Goal: Information Seeking & Learning: Learn about a topic

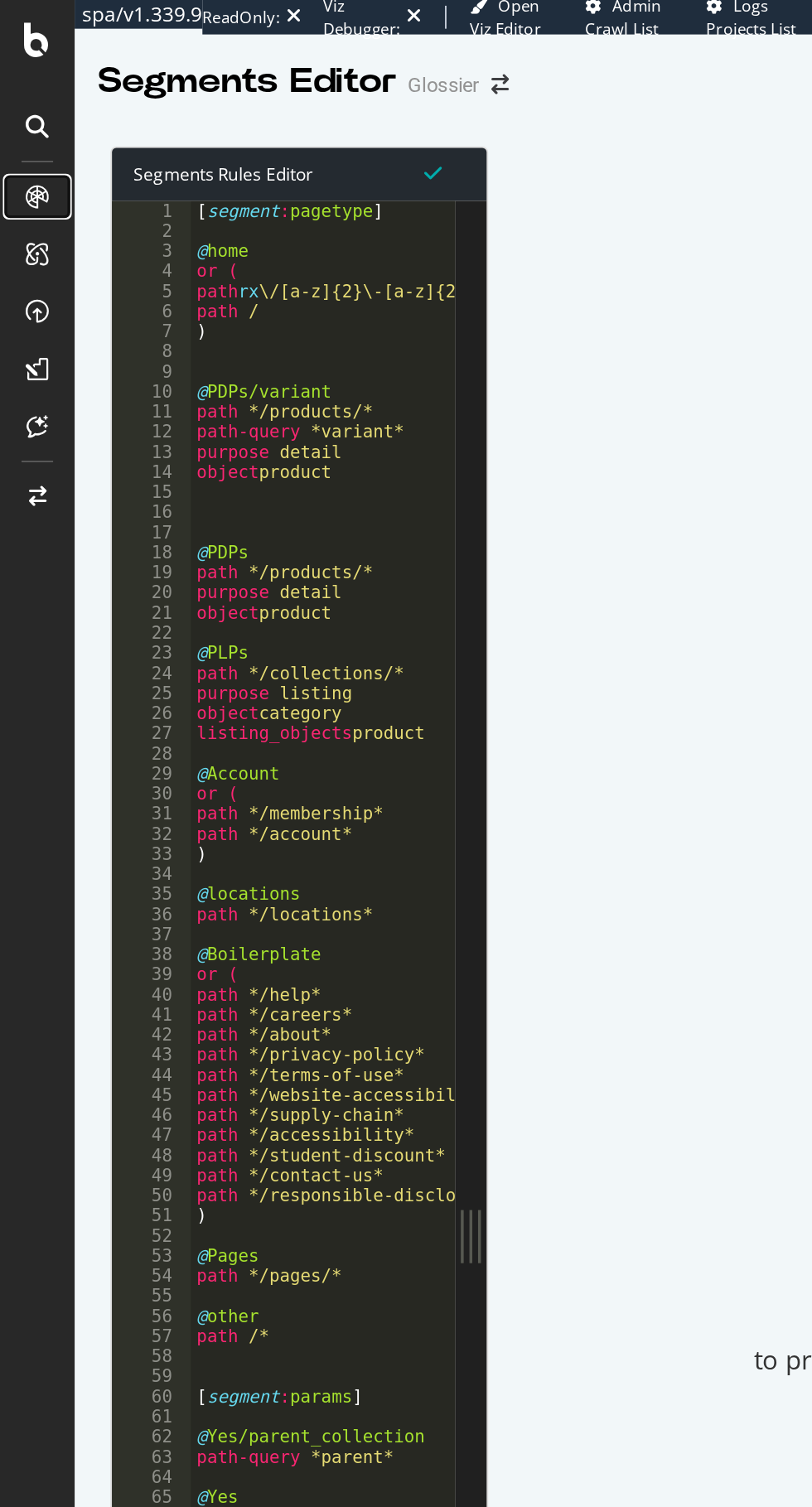
click at [20, 115] on icon at bounding box center [21, 113] width 14 height 14
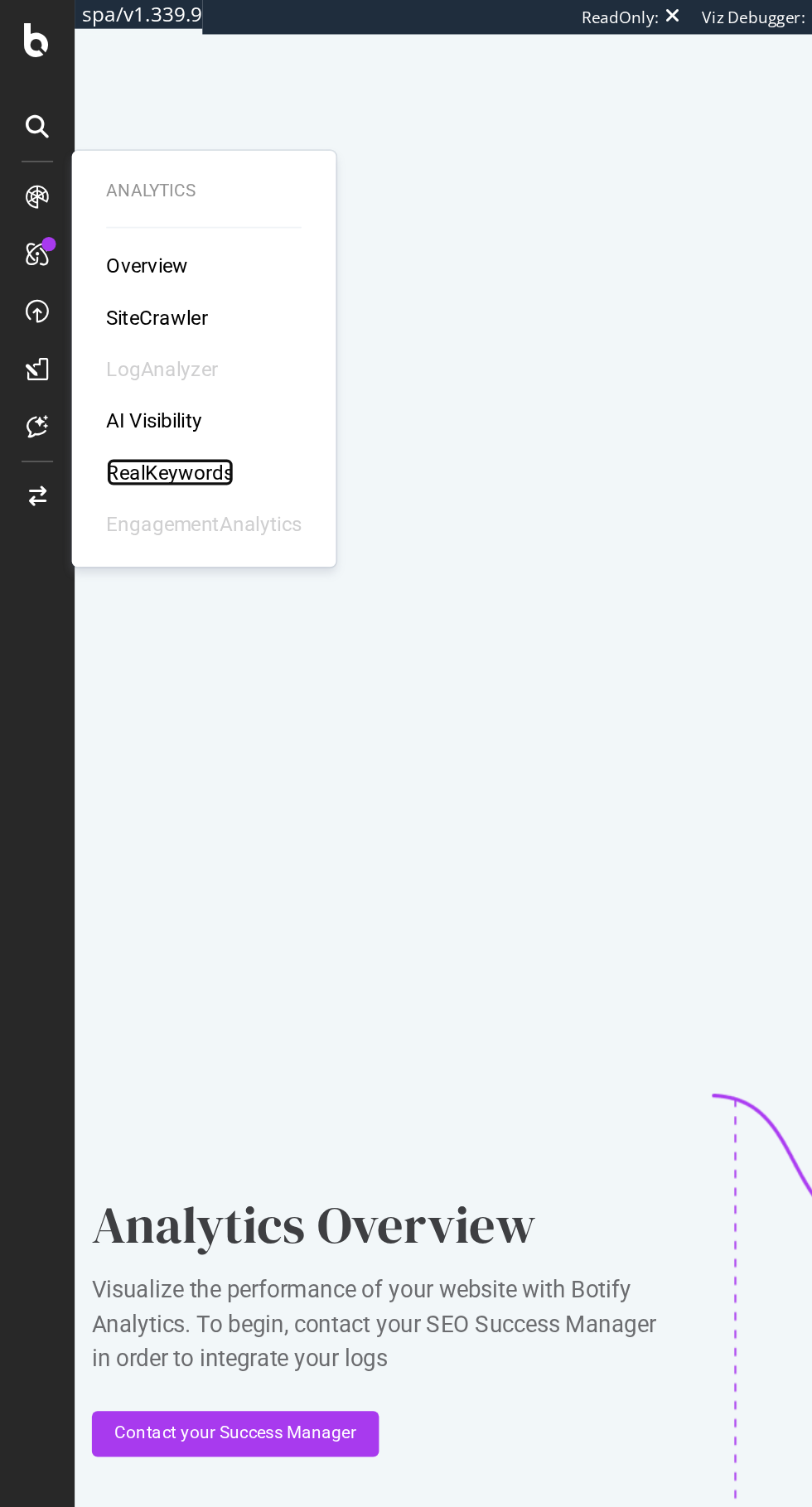
click at [84, 270] on div "RealKeywords" at bounding box center [99, 272] width 74 height 16
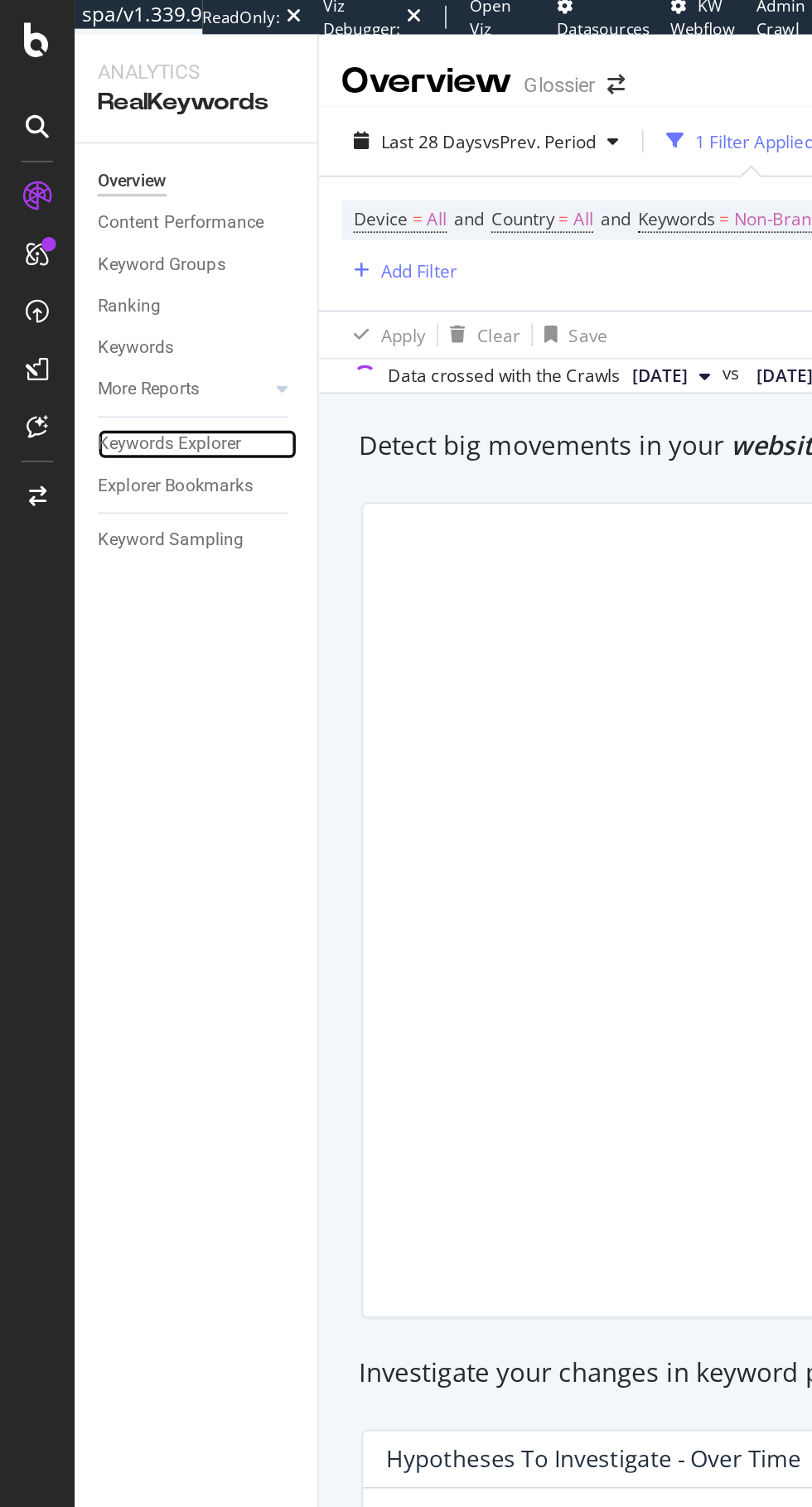
click at [83, 252] on div "Keywords Explorer" at bounding box center [98, 256] width 83 height 17
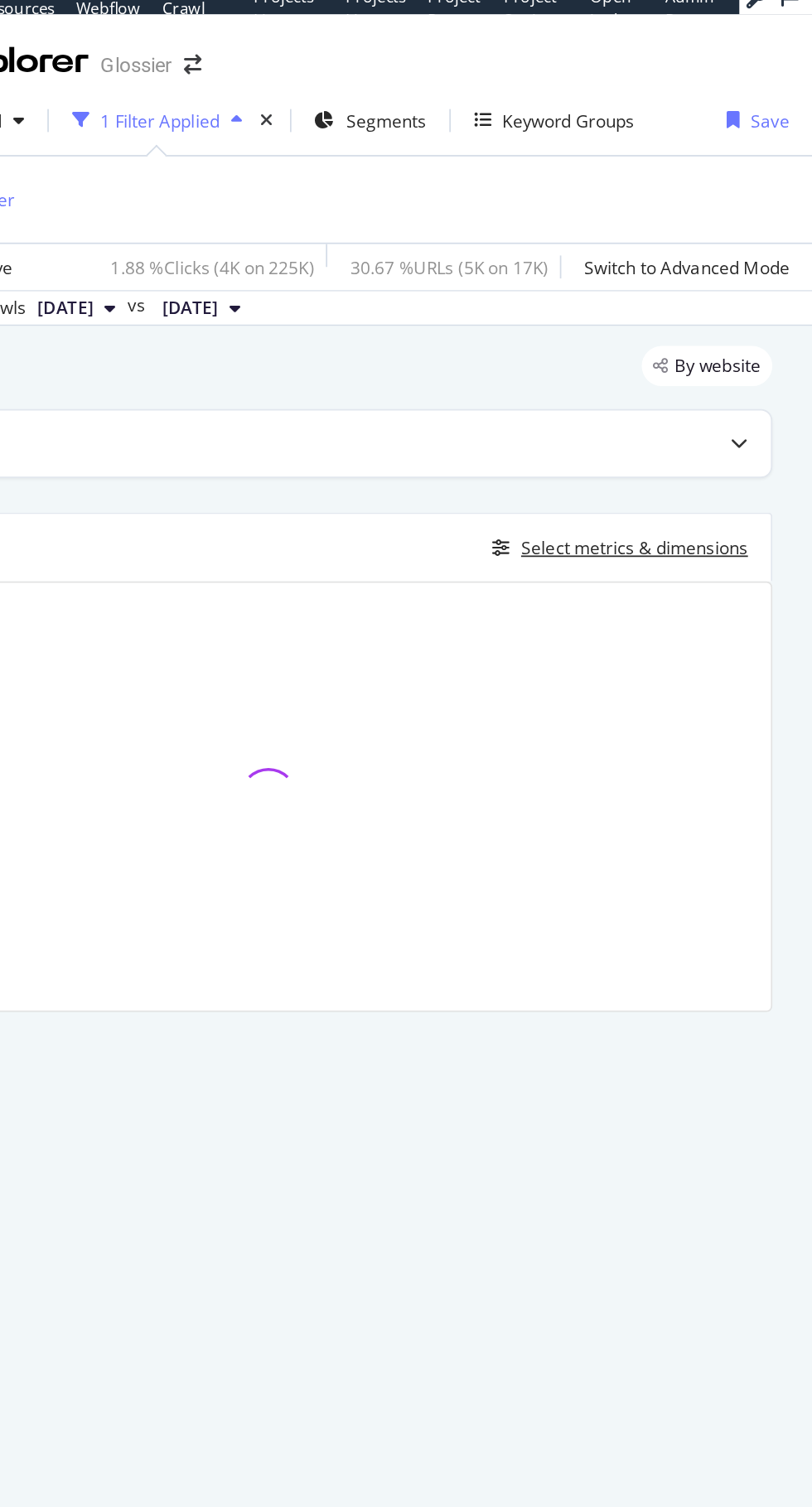
click at [746, 322] on div "Select metrics & dimensions" at bounding box center [709, 327] width 131 height 14
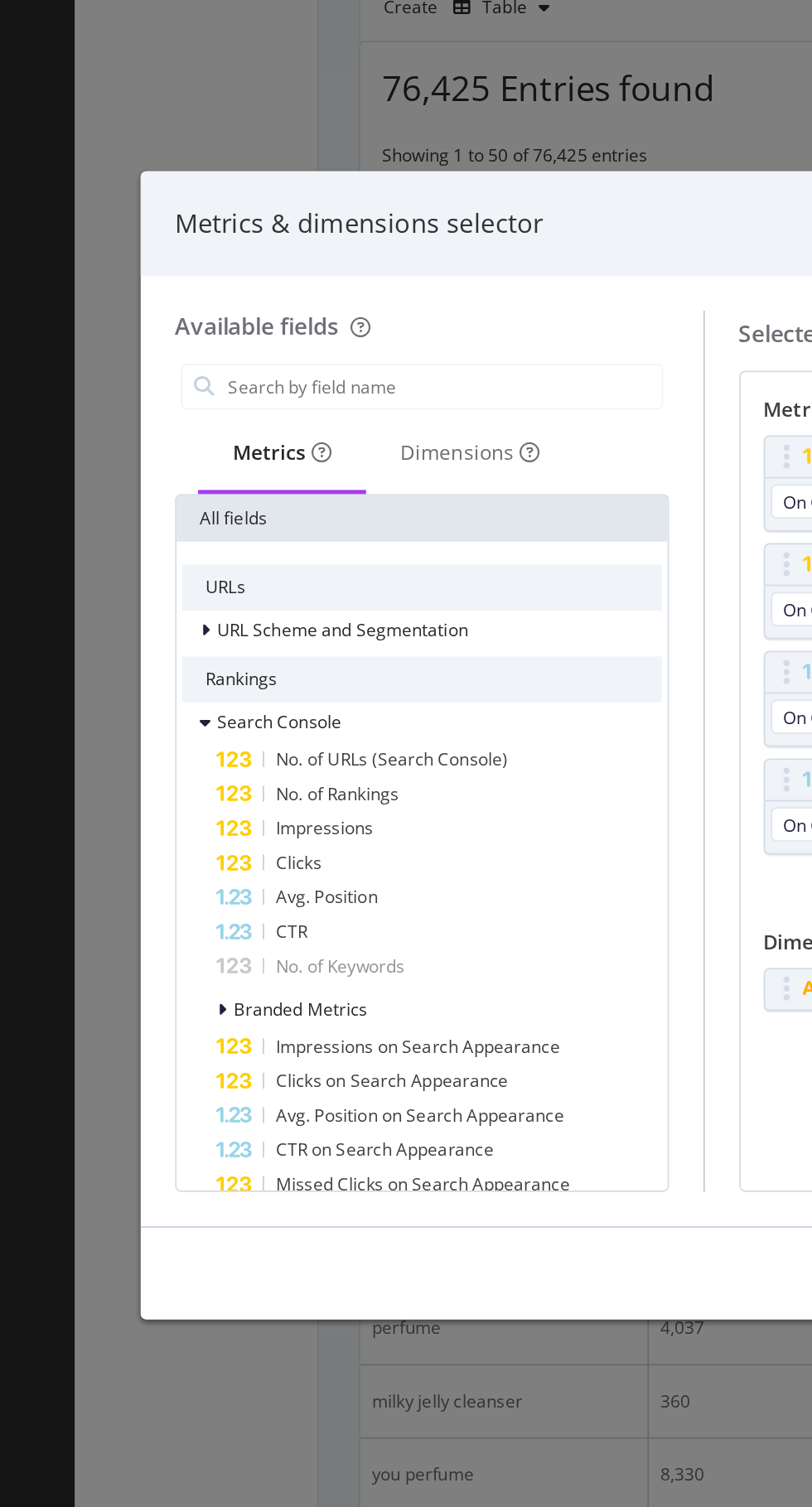
click at [158, 550] on input "modal" at bounding box center [256, 546] width 251 height 24
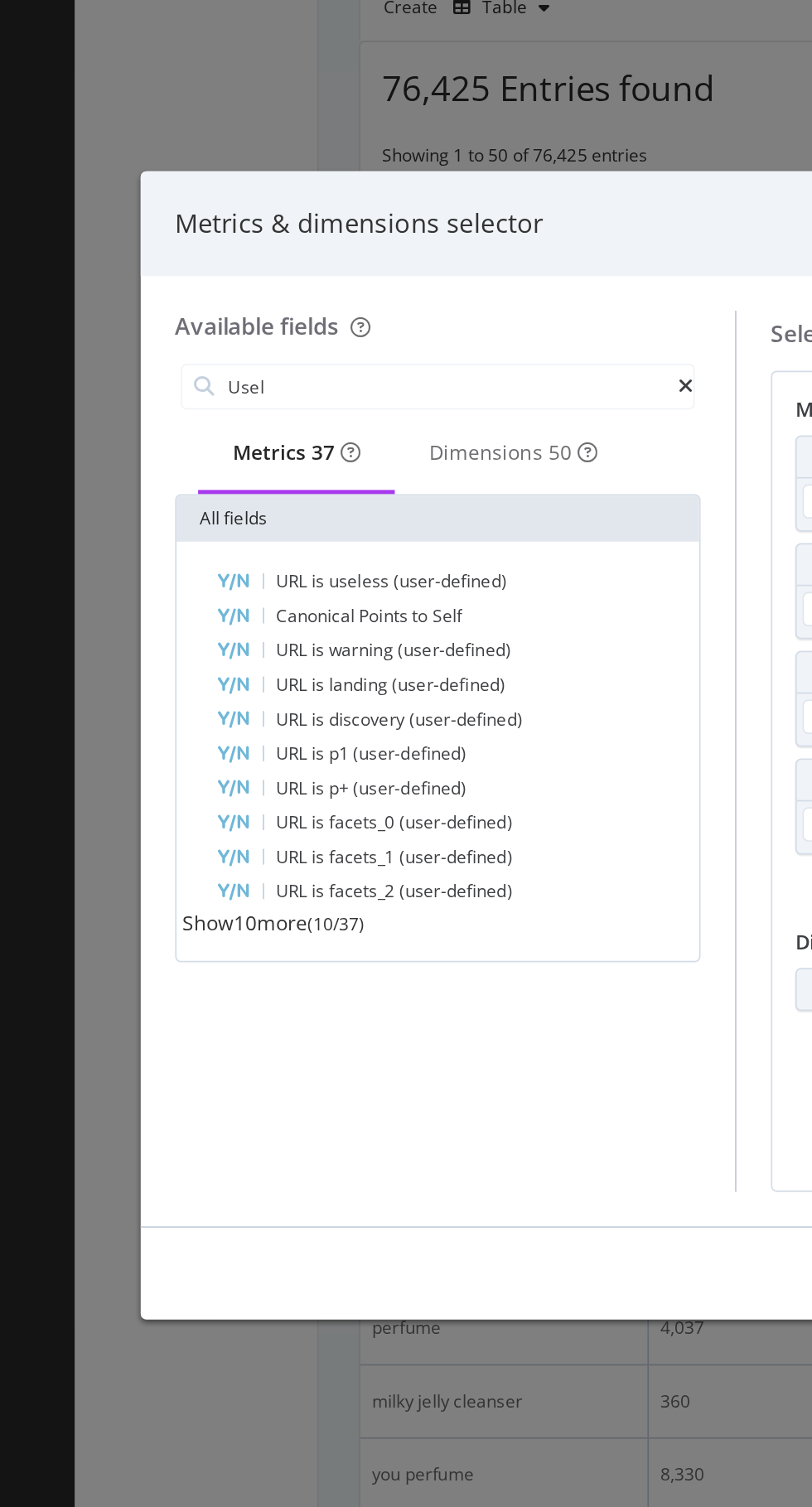
click at [172, 664] on span "URL" at bounding box center [169, 659] width 21 height 14
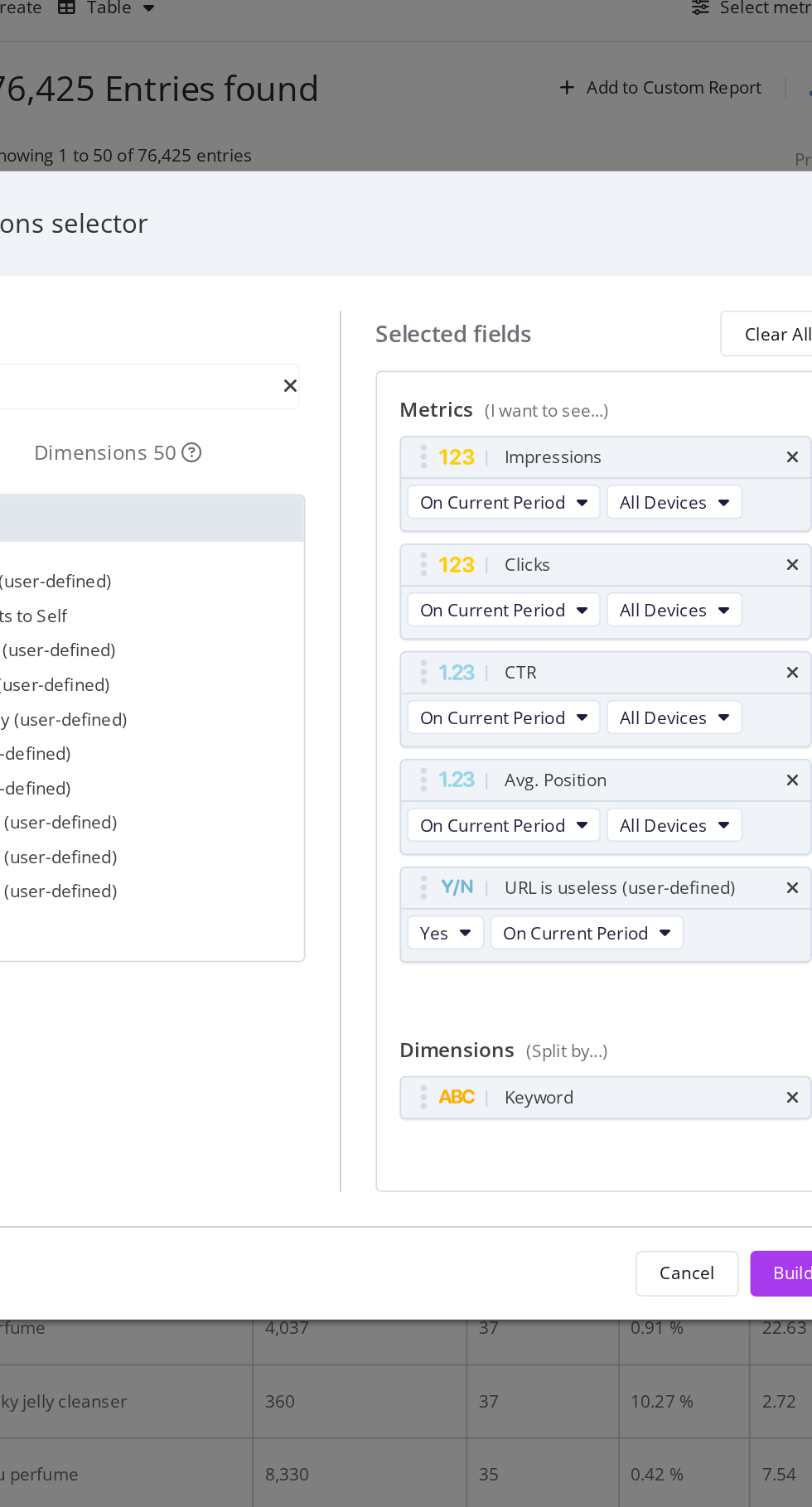
click at [685, 587] on icon "times" at bounding box center [685, 587] width 7 height 10
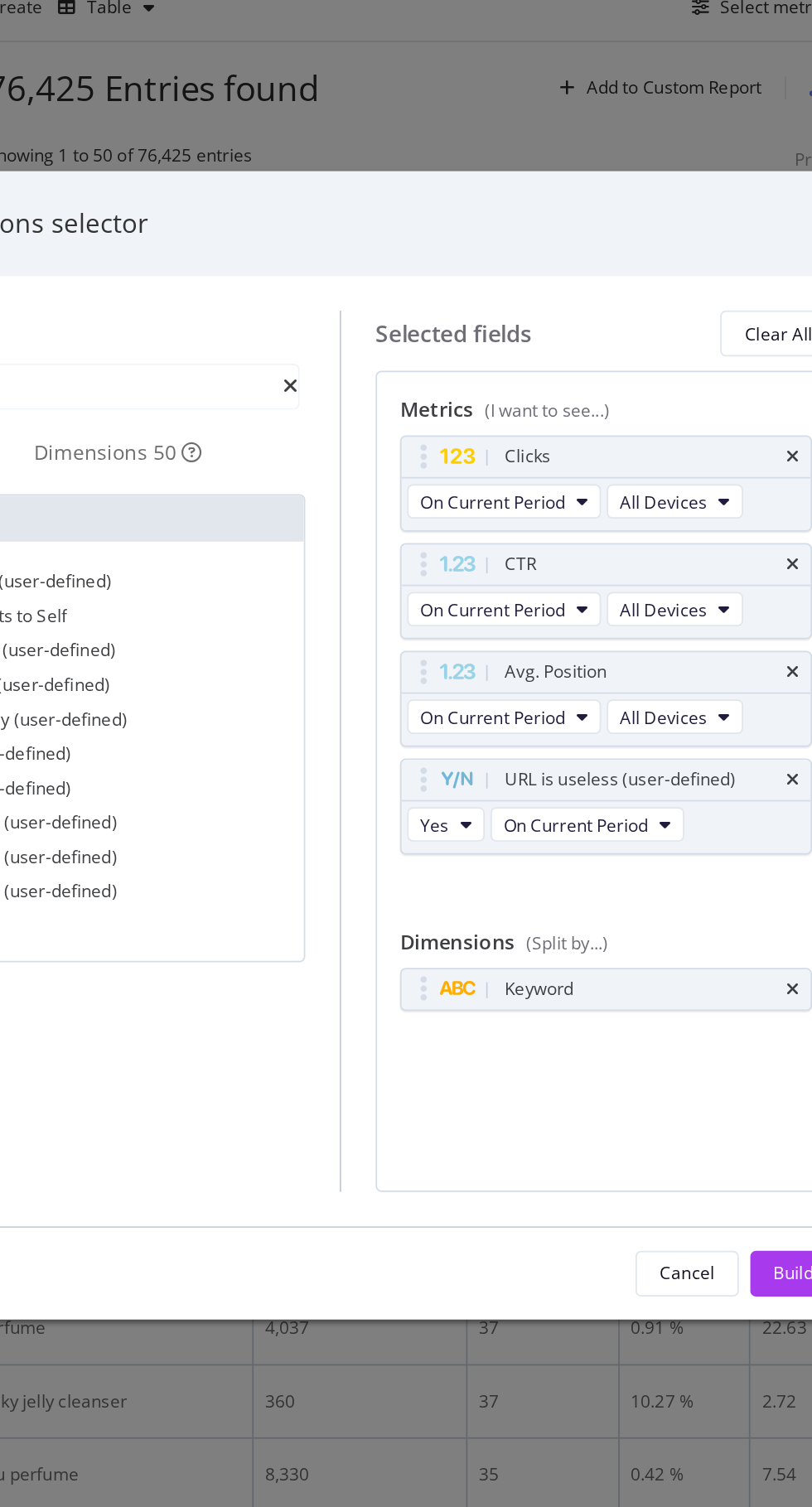
click at [685, 587] on icon "times" at bounding box center [685, 587] width 7 height 10
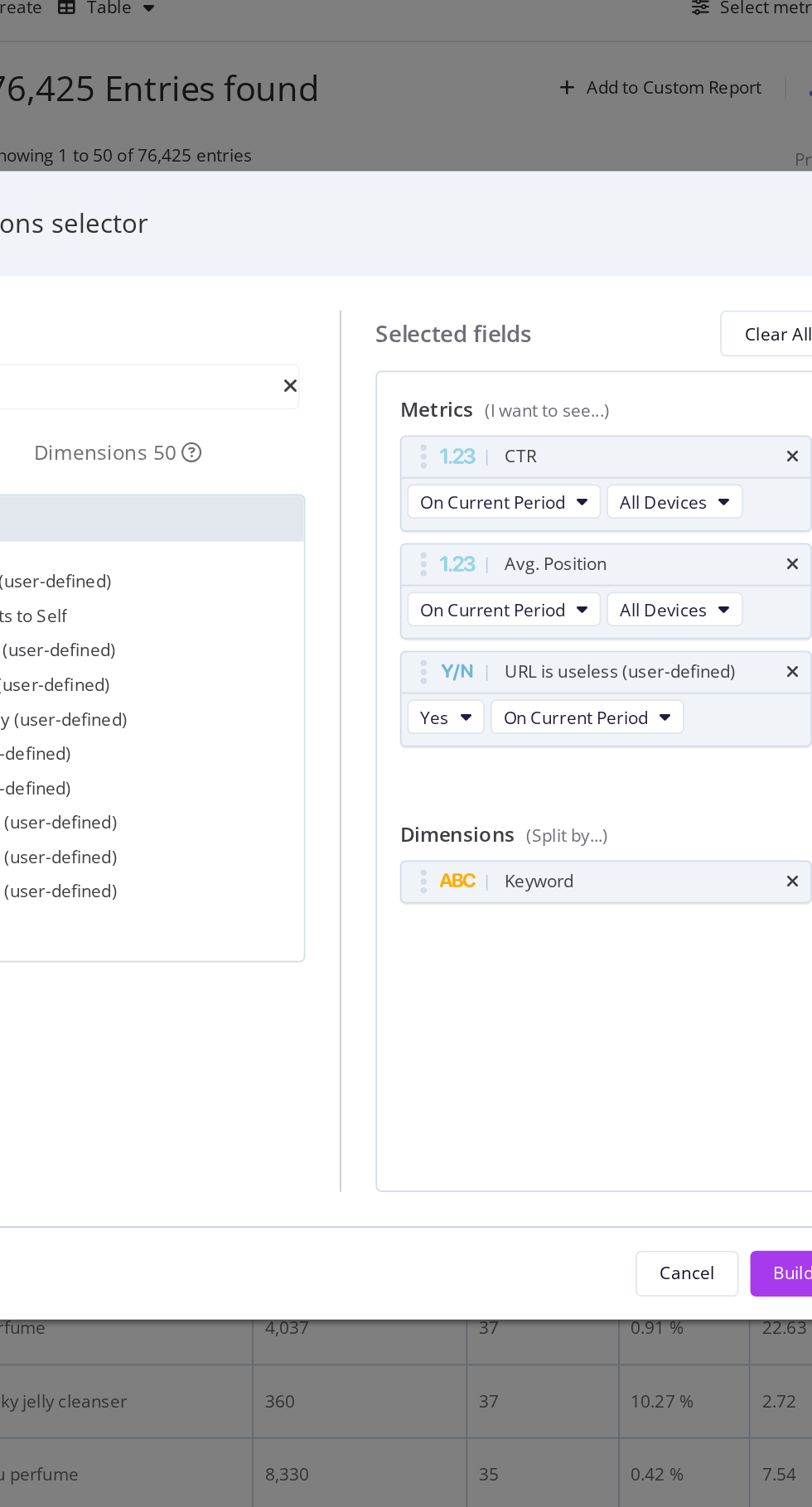
click at [685, 586] on icon "times" at bounding box center [685, 587] width 7 height 10
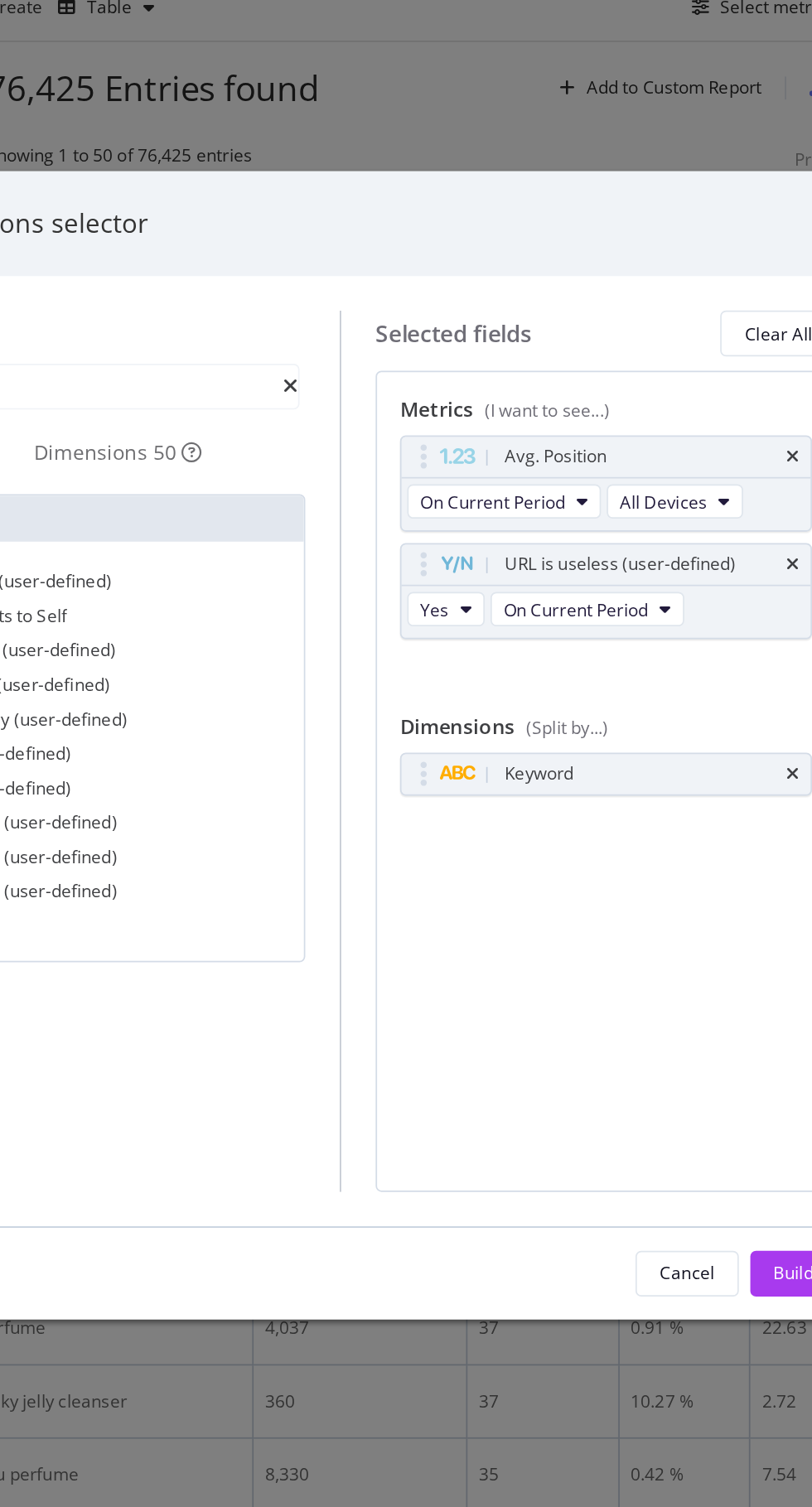
click at [685, 586] on icon "times" at bounding box center [685, 587] width 7 height 10
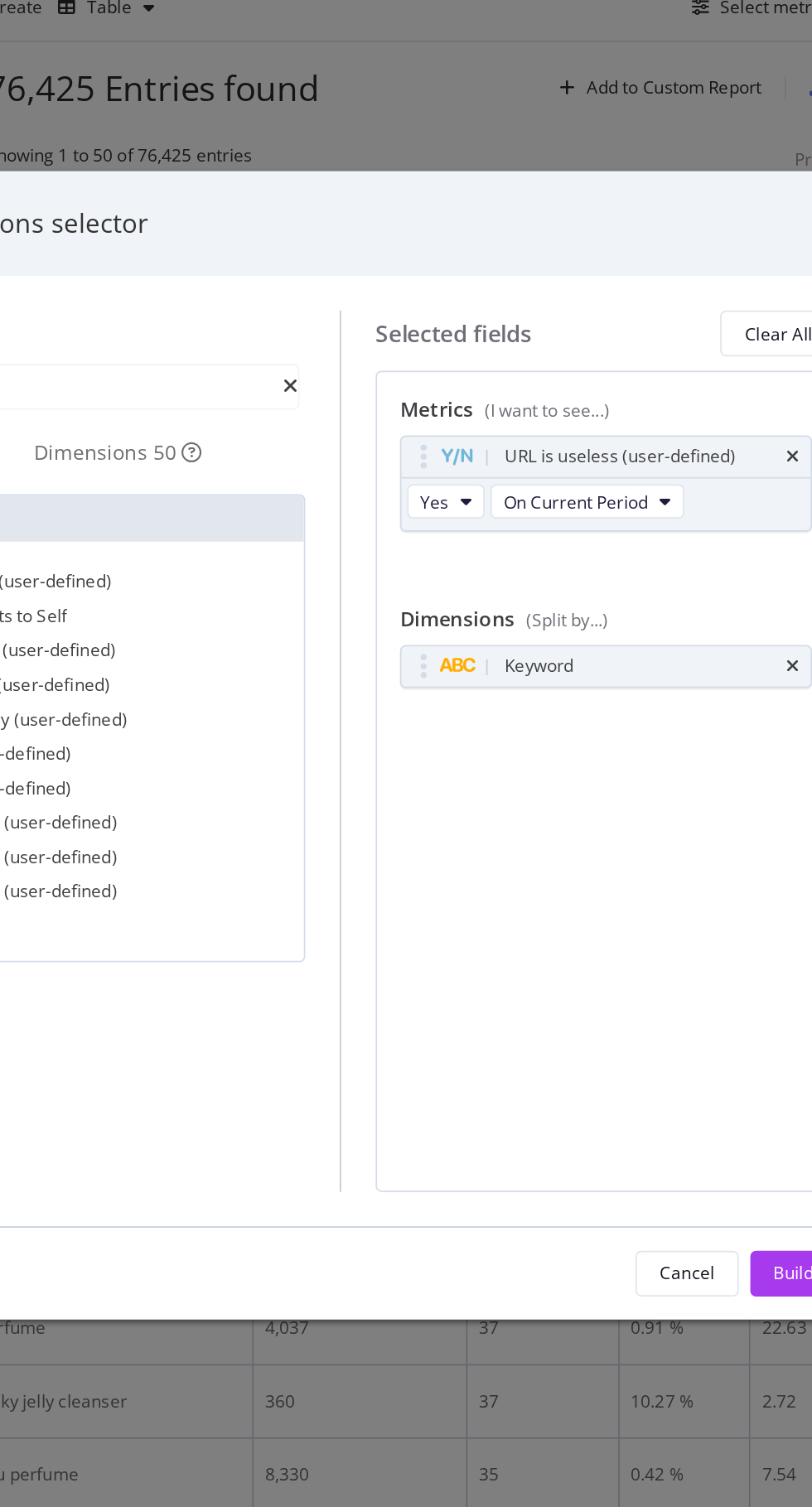
click at [685, 709] on icon "times" at bounding box center [685, 708] width 7 height 10
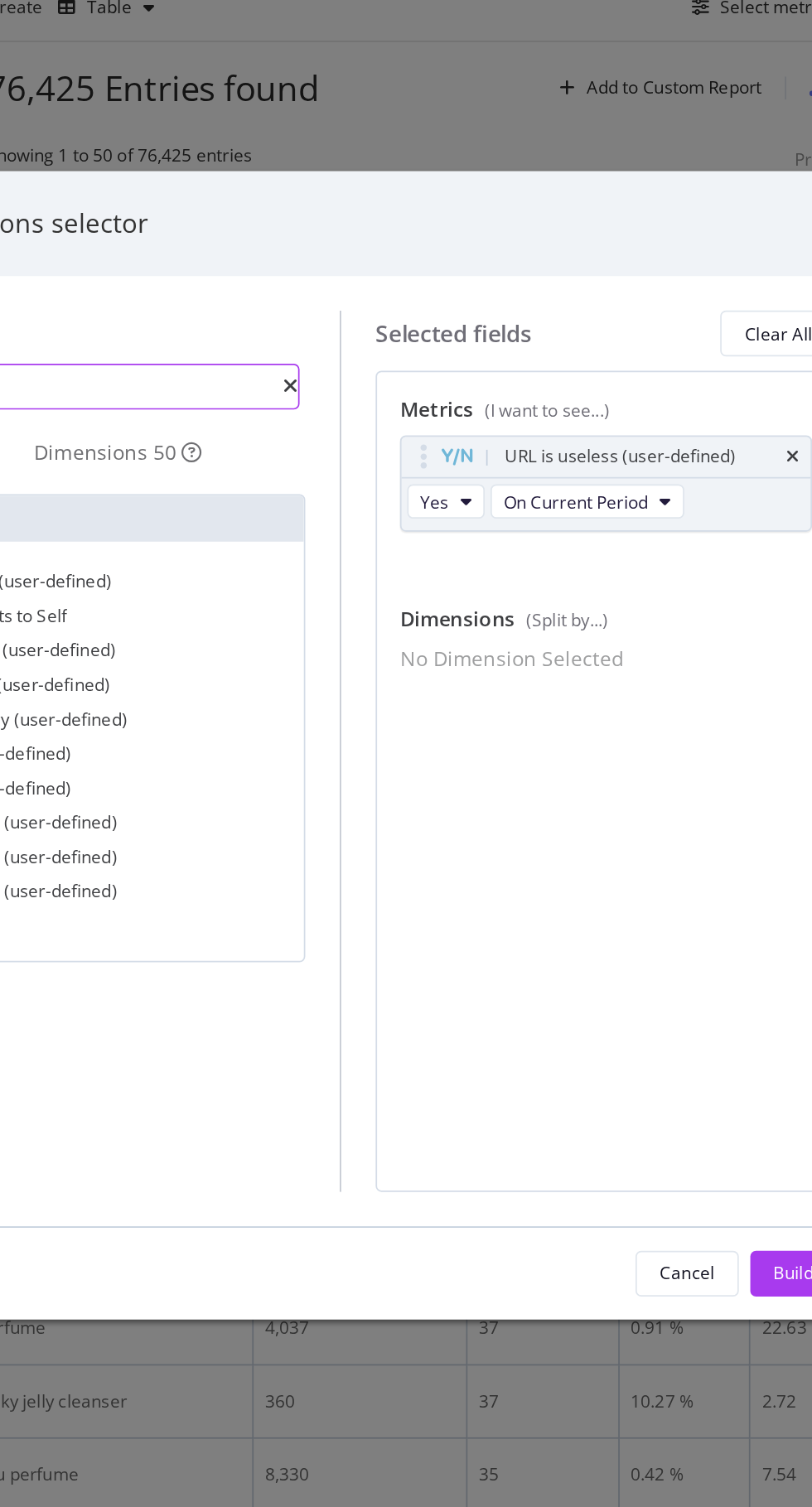
click at [300, 551] on input "Usel" at bounding box center [260, 546] width 261 height 24
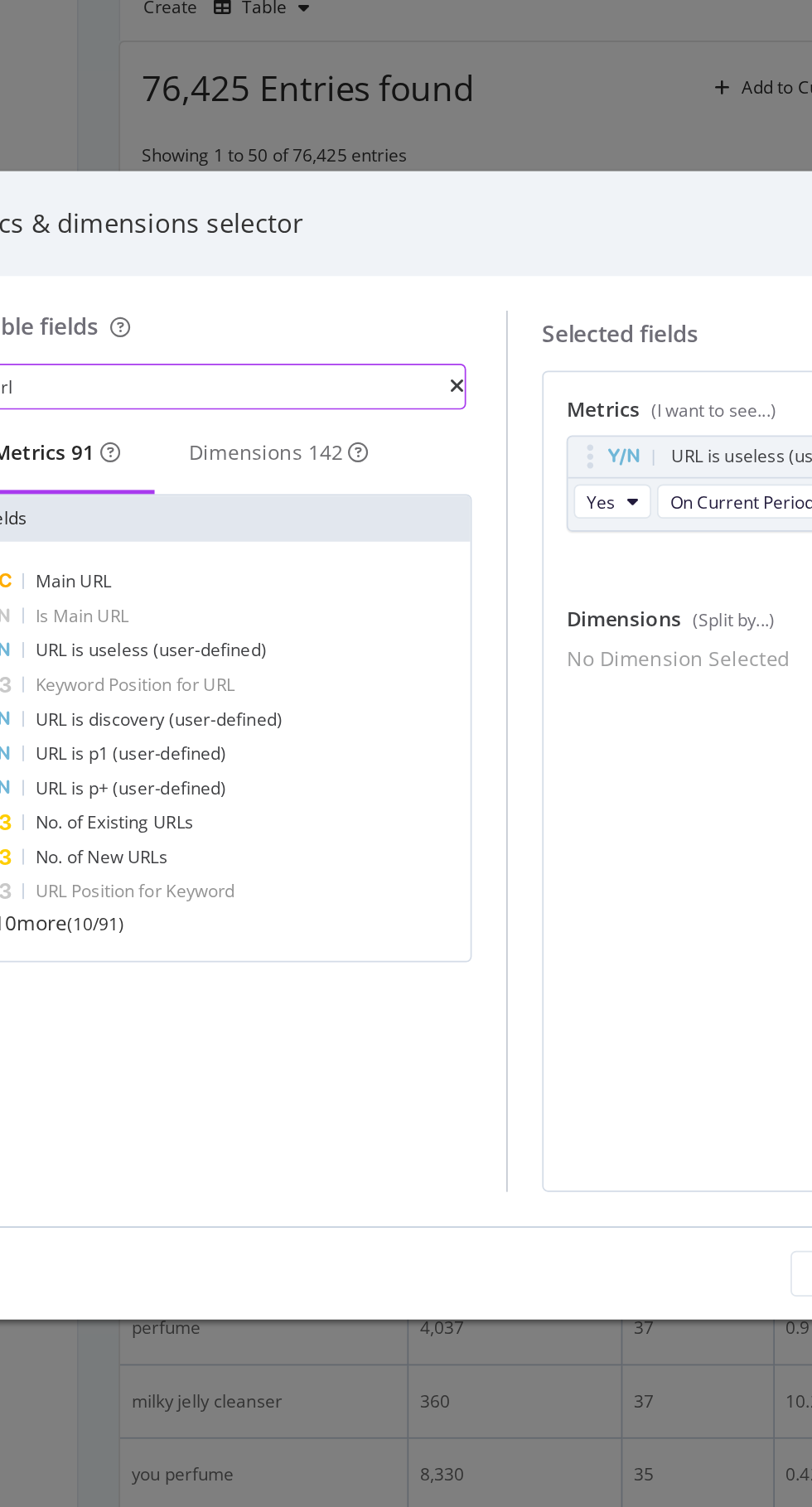
type input "Url"
click at [177, 666] on span "Main" at bounding box center [172, 659] width 25 height 14
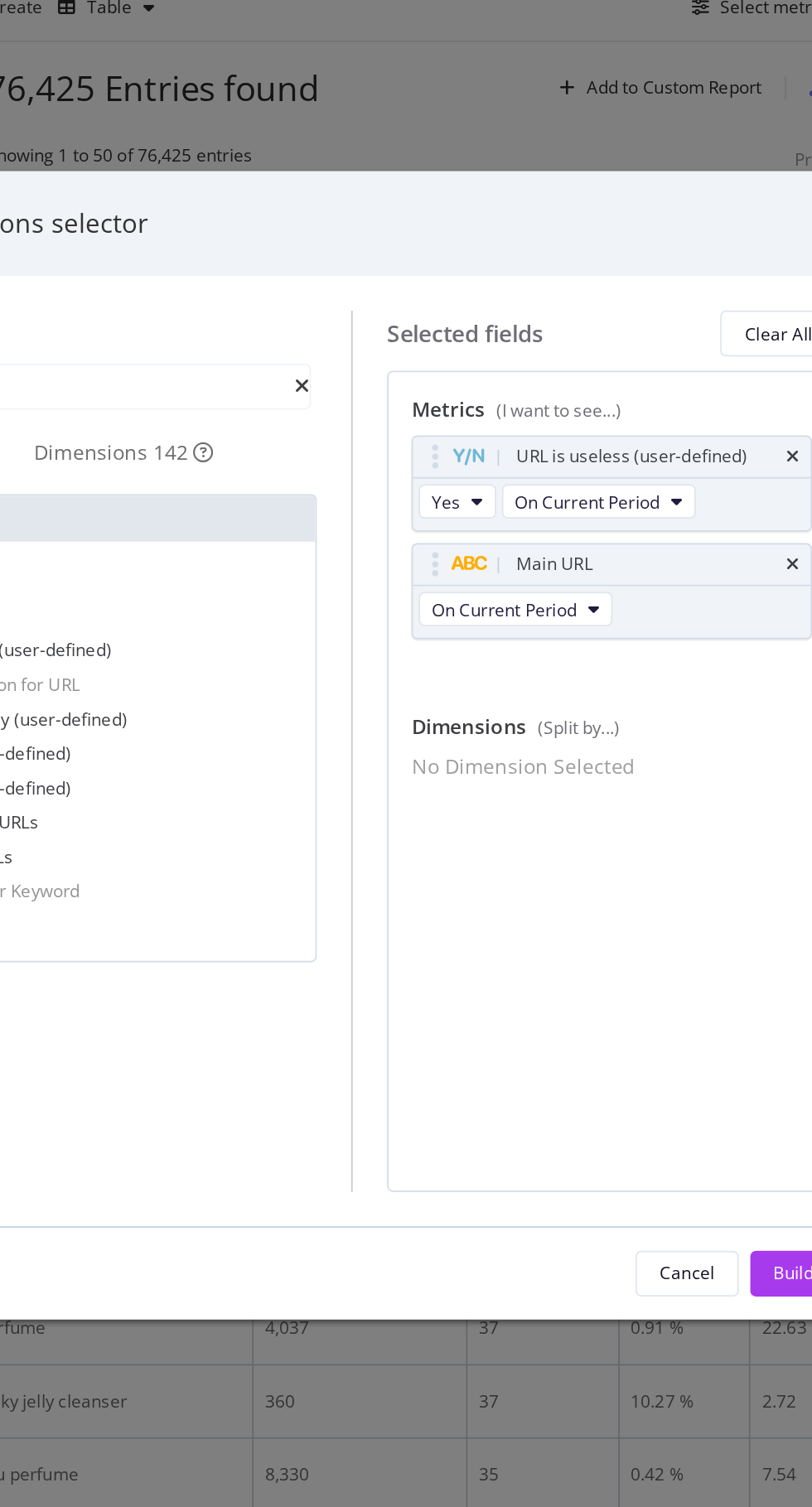
click at [682, 649] on icon "times" at bounding box center [685, 649] width 7 height 10
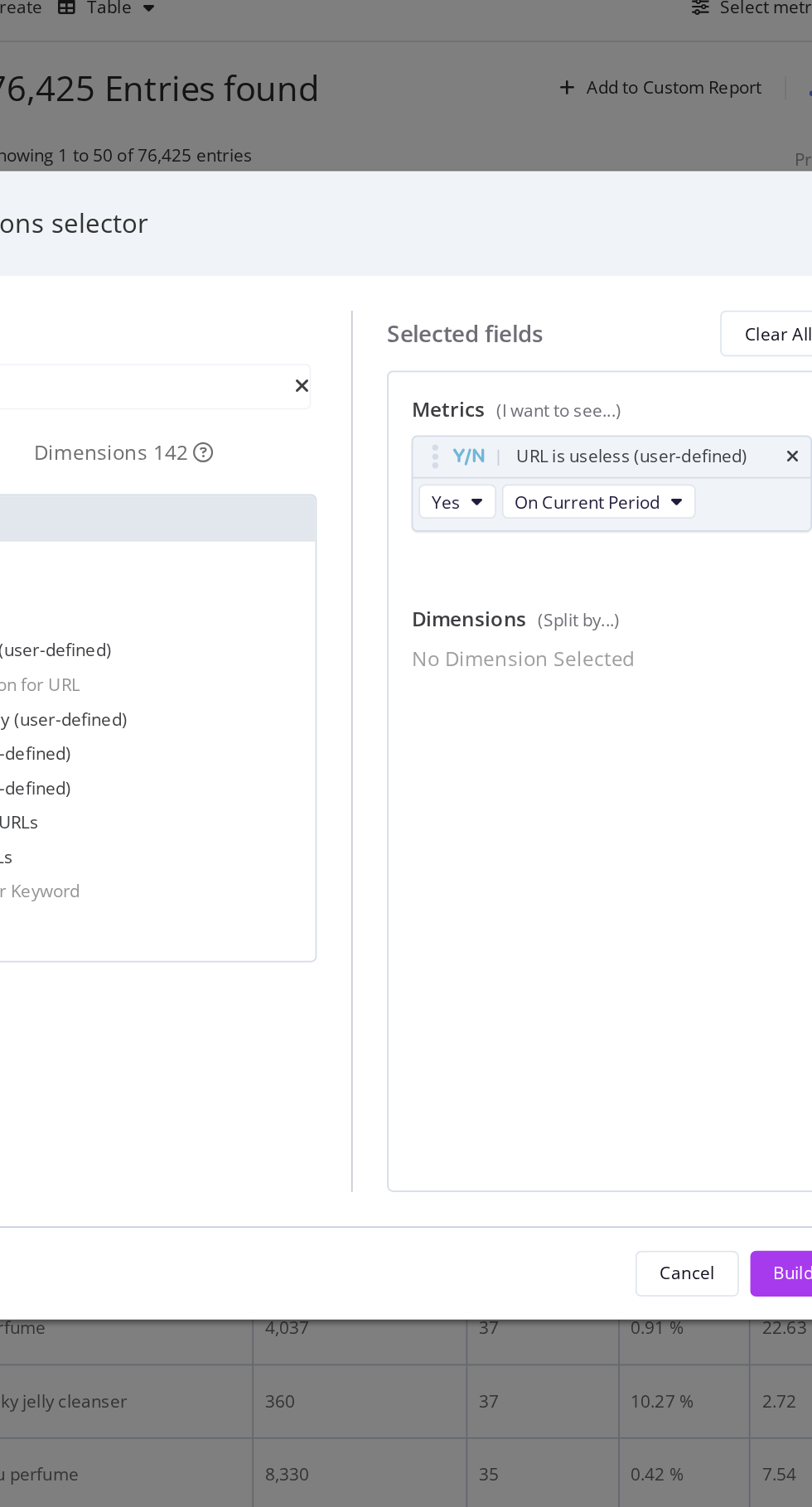
click at [295, 592] on div "Dimensions 142" at bounding box center [299, 584] width 103 height 16
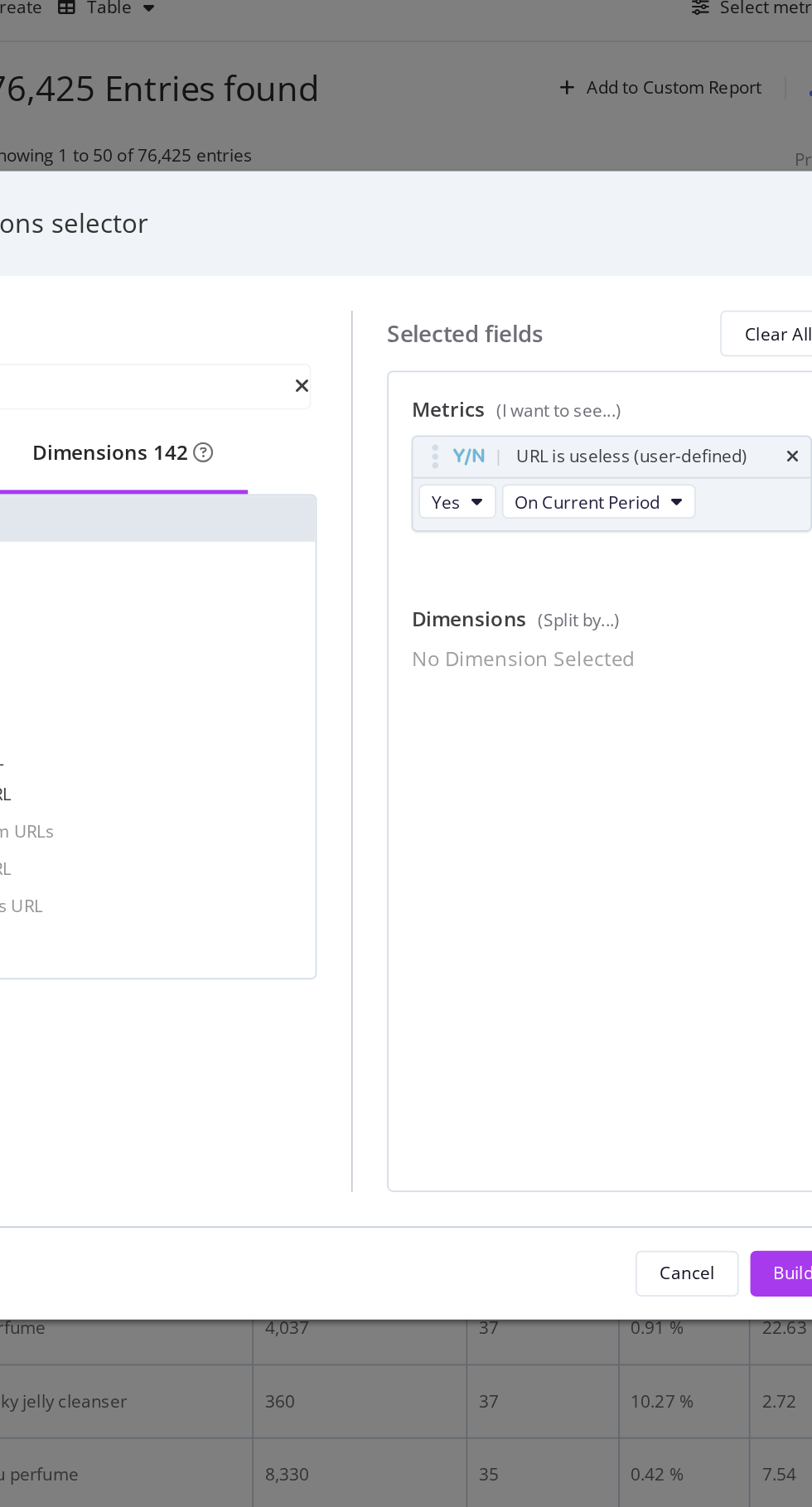
click at [407, 546] on icon "modal" at bounding box center [402, 546] width 9 height 12
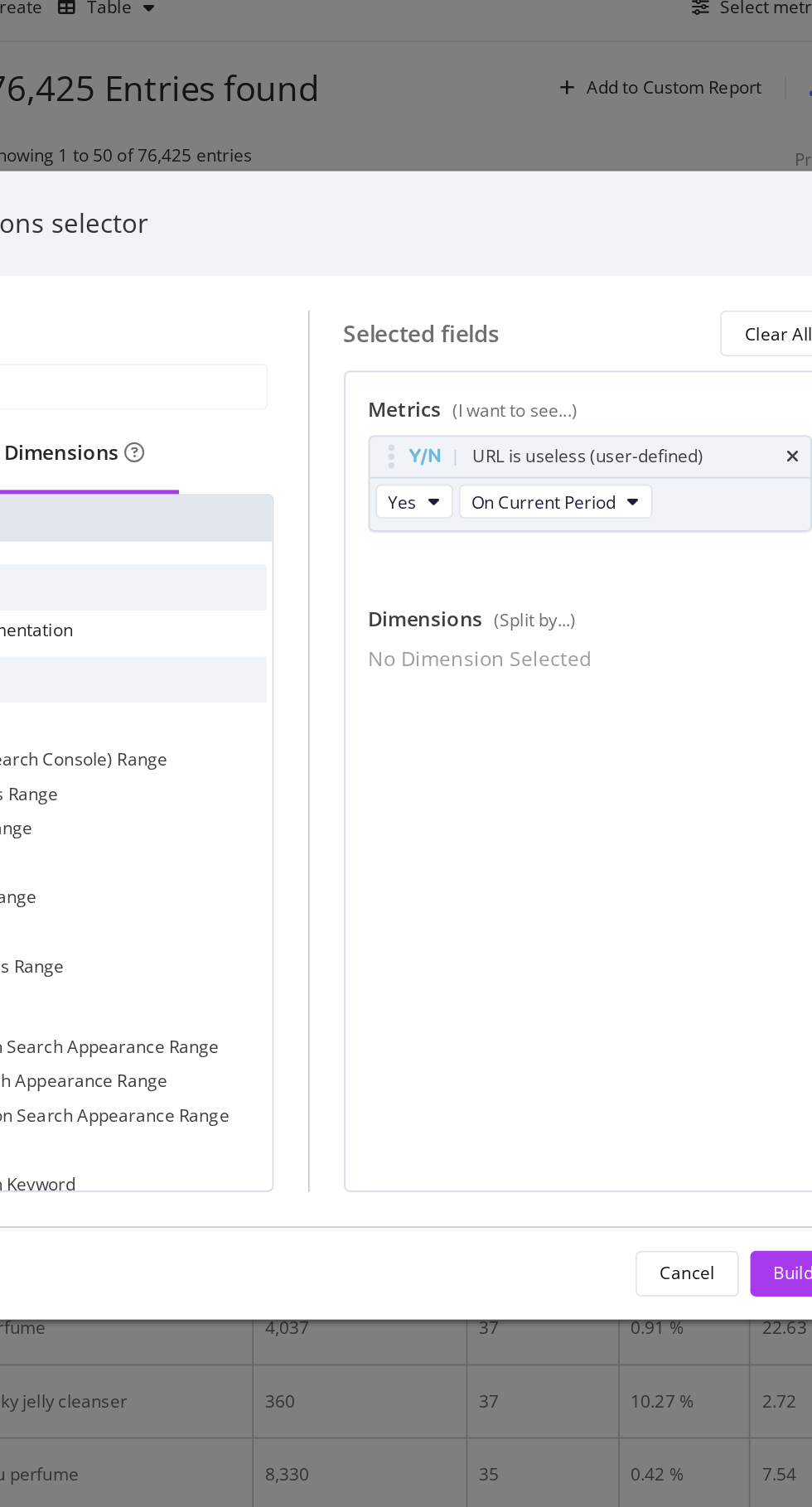
click at [683, 1057] on div "Build" at bounding box center [686, 1058] width 24 height 14
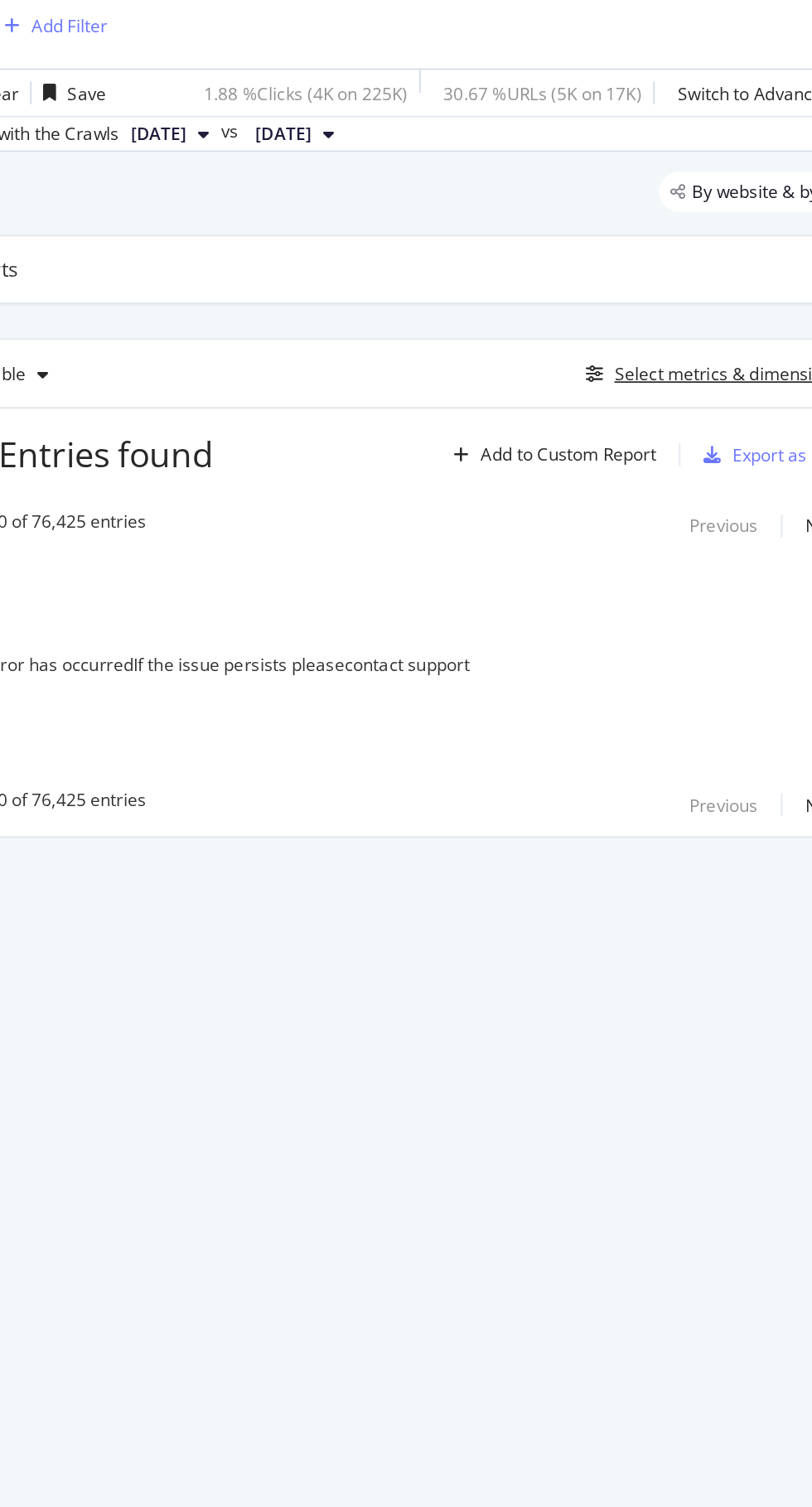
click at [669, 332] on div "Select metrics & dimensions" at bounding box center [709, 327] width 131 height 14
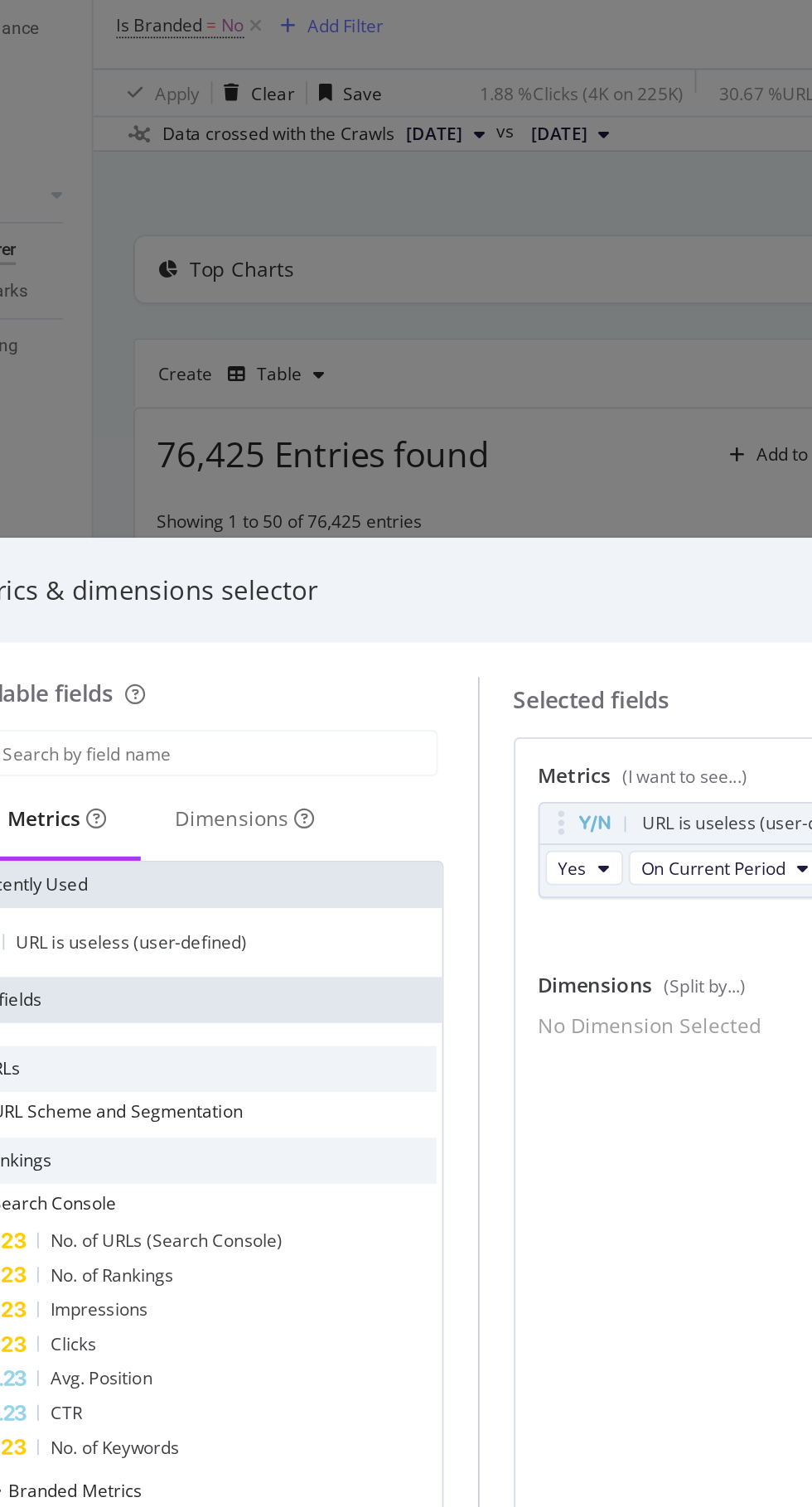
click at [268, 586] on div "Dimensions" at bounding box center [271, 584] width 80 height 16
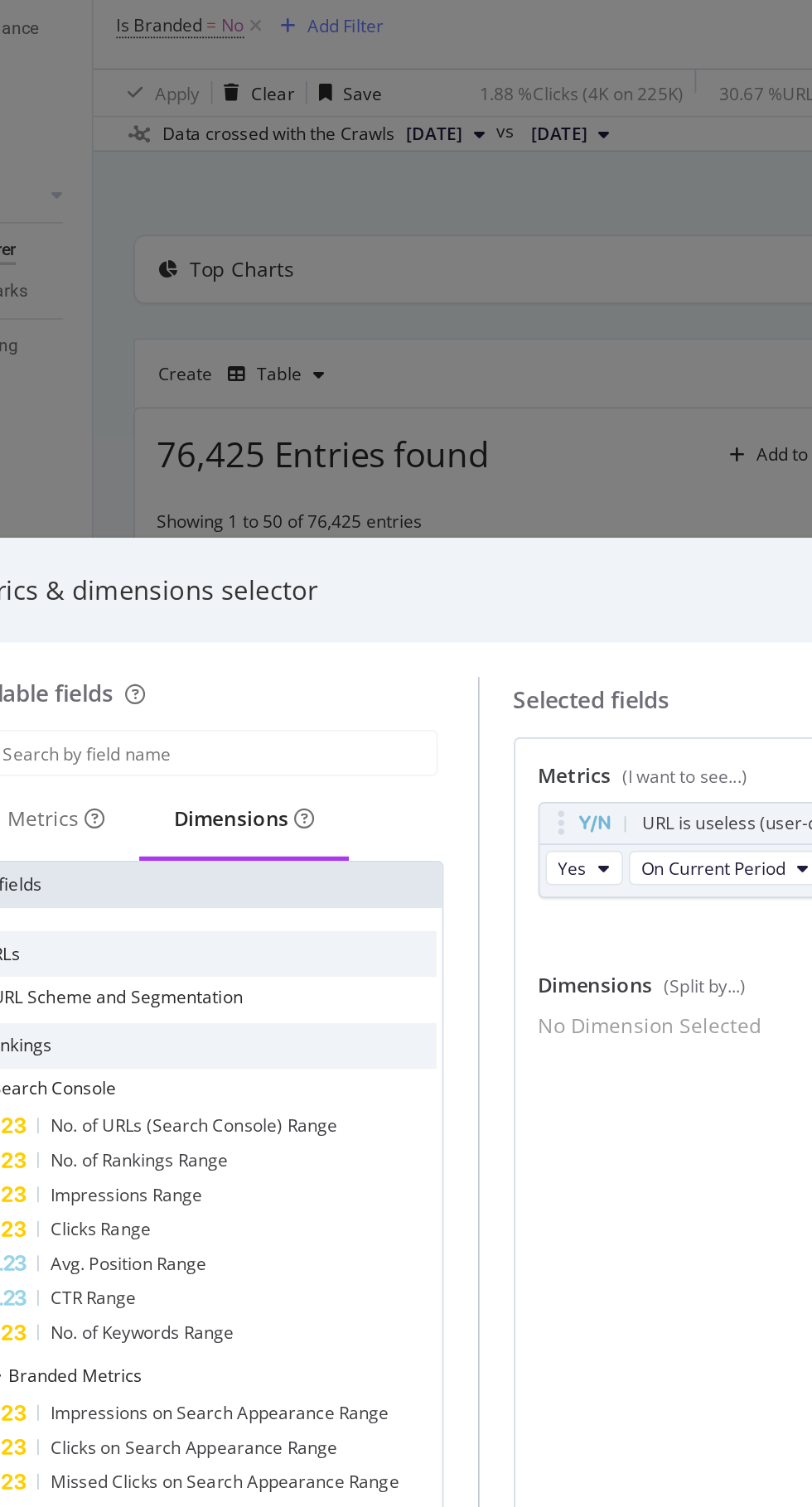
click at [272, 678] on div "URL Scheme and Segmentation" at bounding box center [243, 687] width 277 height 24
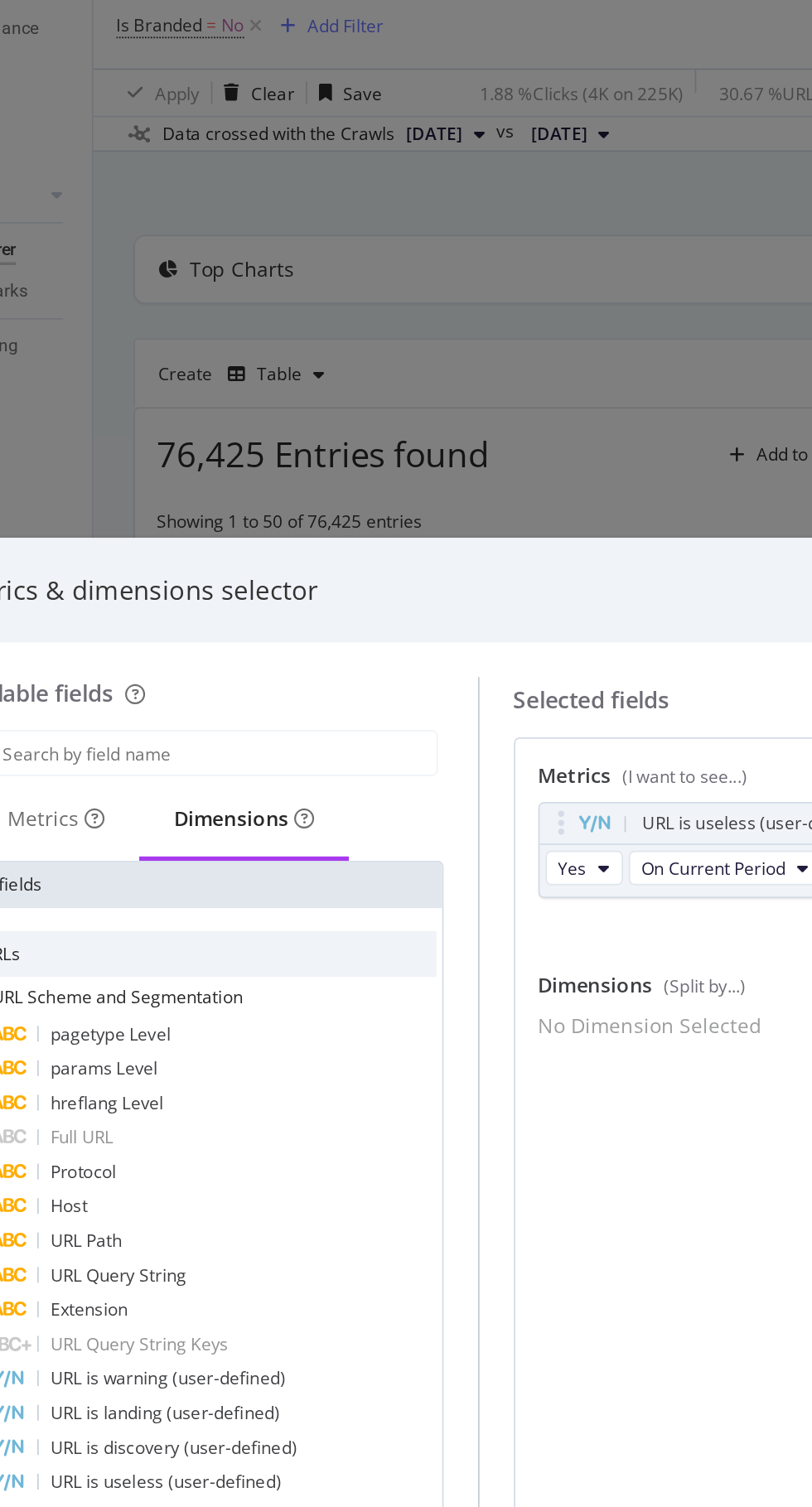
click at [227, 711] on span "pagetype Level" at bounding box center [194, 709] width 70 height 14
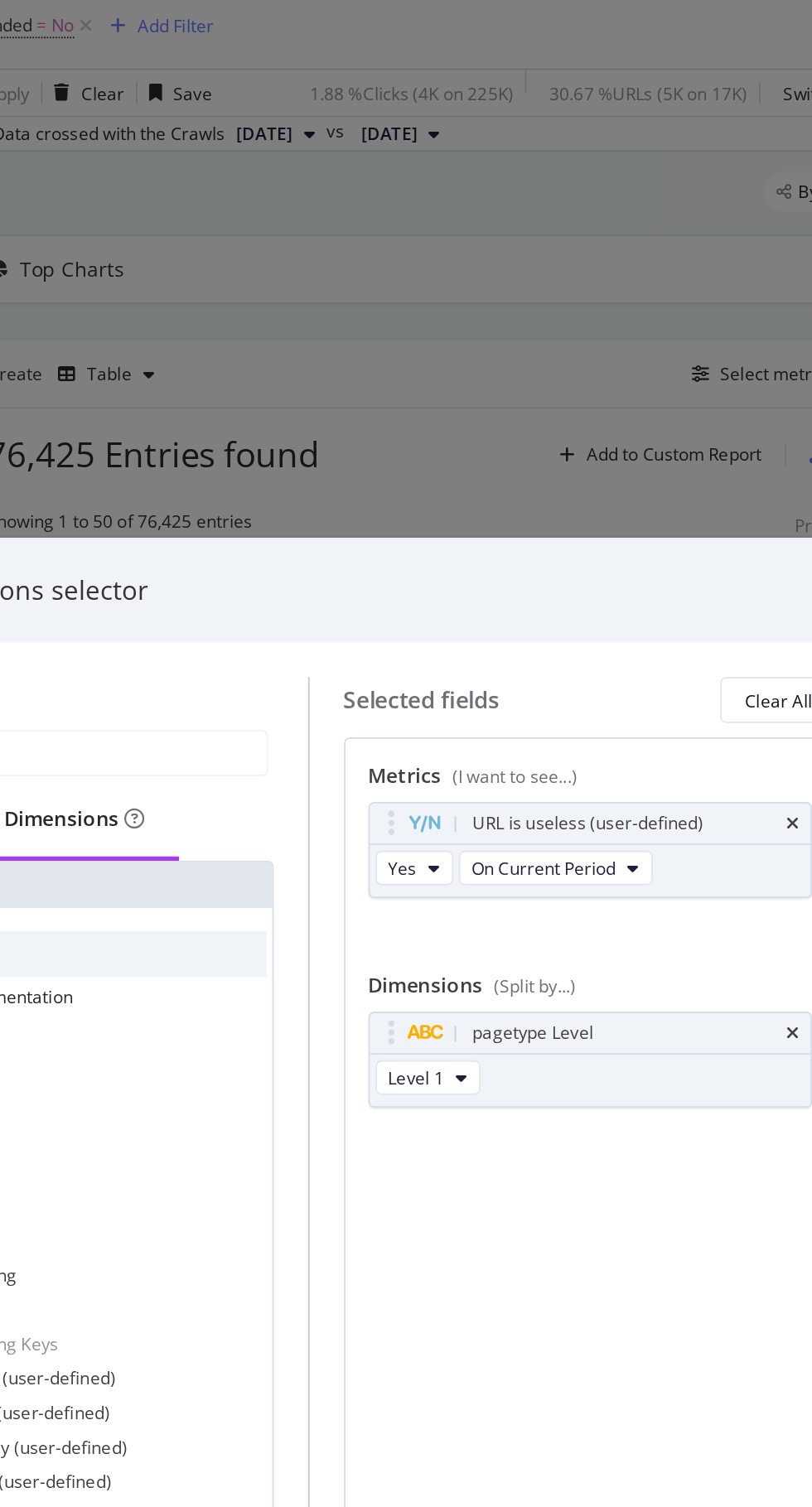
click at [563, 836] on div "Metrics (I want to see...) URL is useless (user-defined) Yes On Current Period …" at bounding box center [569, 773] width 285 height 473
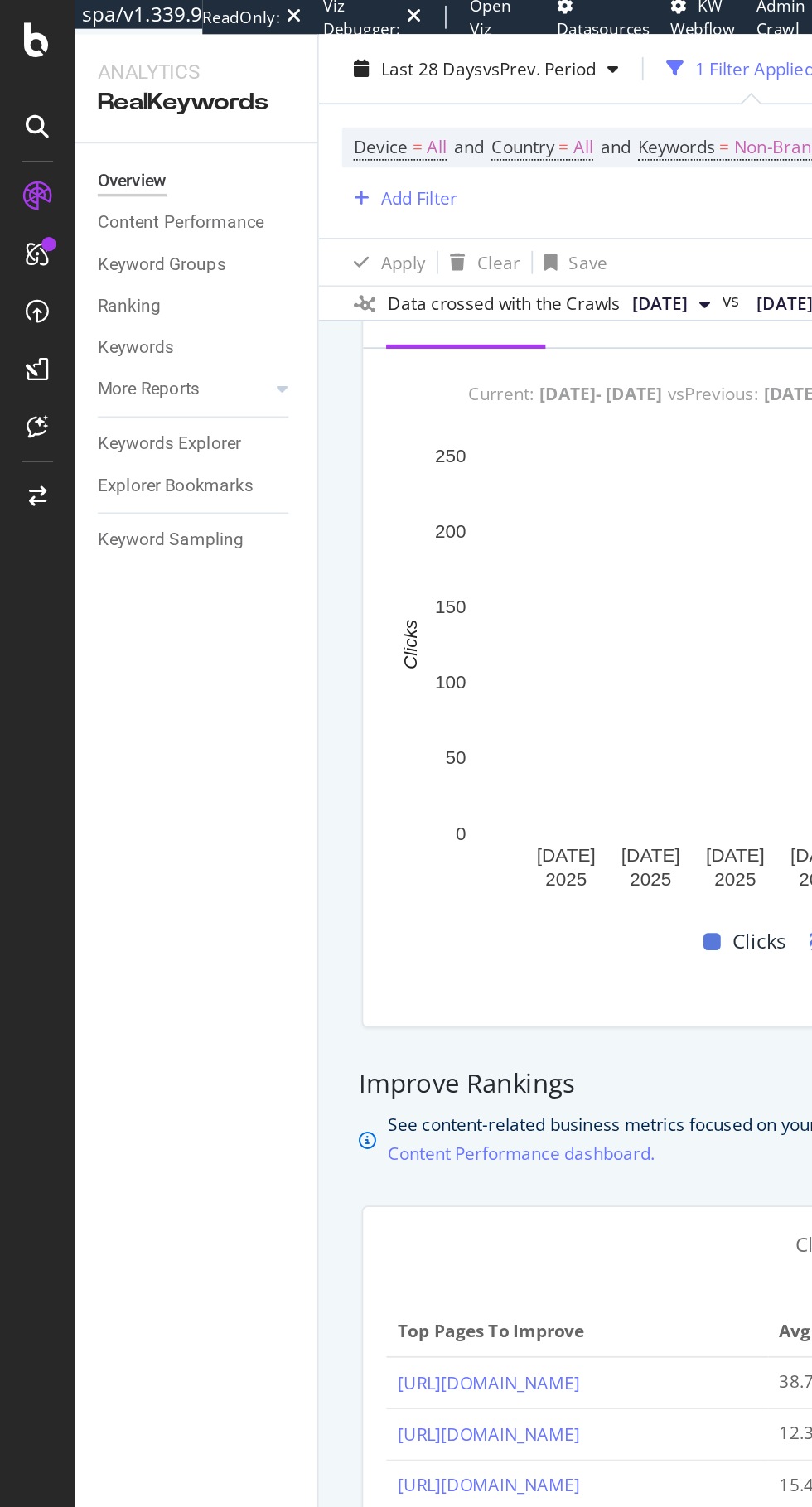
scroll to position [705, 0]
